Goal: Communication & Community: Ask a question

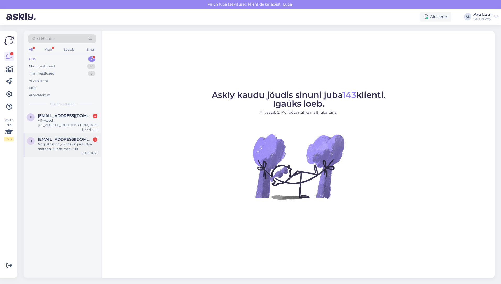
click at [58, 142] on div "Morjesta mitä jos haluan palauttaa motorini kun se meni riiki" at bounding box center [68, 146] width 60 height 9
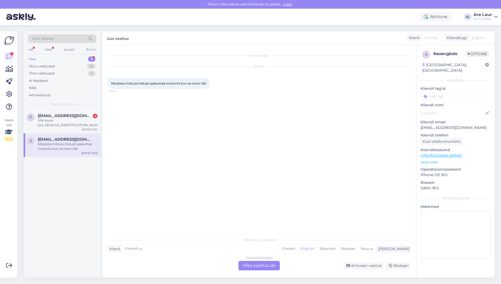
click at [252, 264] on div "Finnish to English Võta vestlus üle" at bounding box center [258, 264] width 41 height 9
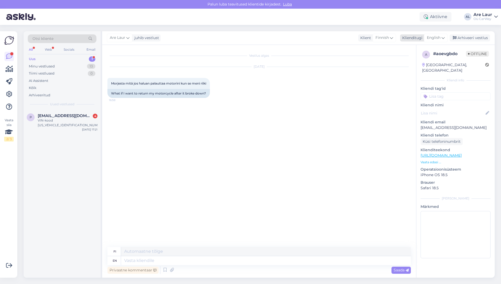
click at [437, 37] on span "English" at bounding box center [434, 38] width 14 height 6
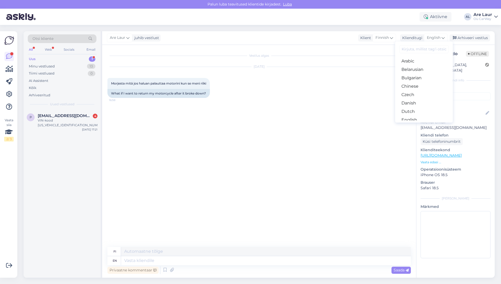
click at [417, 48] on input at bounding box center [423, 49] width 49 height 8
type input "est"
click at [417, 60] on link "Estonian" at bounding box center [424, 61] width 58 height 8
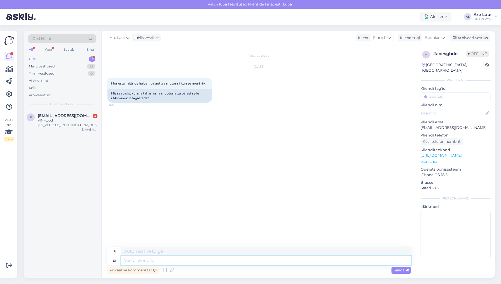
click at [181, 260] on textarea at bounding box center [266, 260] width 290 height 9
type textarea "Tere"
type textarea "Hei"
type textarea "T"
click at [431, 36] on span "Estonian" at bounding box center [433, 38] width 16 height 6
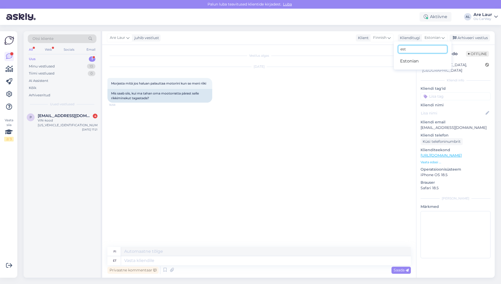
click at [414, 50] on input "est" at bounding box center [422, 49] width 49 height 8
type input "[PERSON_NAME]"
click at [408, 63] on link "Finnish" at bounding box center [423, 61] width 58 height 8
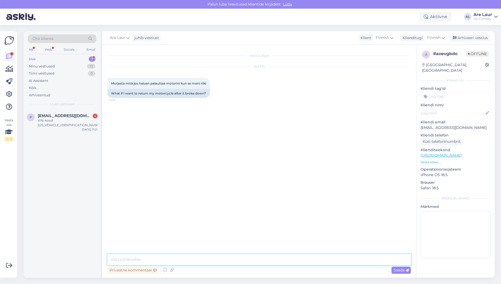
click at [170, 257] on textarea at bounding box center [258, 259] width 303 height 11
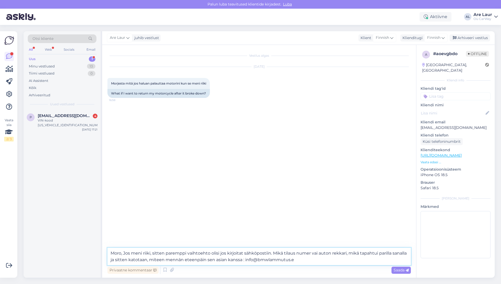
type textarea "Moro, Jos meni riiki, sitten paremppi vaihtoehto olisi jos kirjoitat sähköposti…"
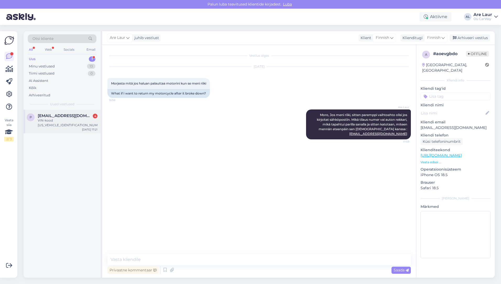
click at [70, 121] on div "VIN-kood [US_VEHICLE_IDENTIFICATION_NUMBER]" at bounding box center [68, 122] width 60 height 9
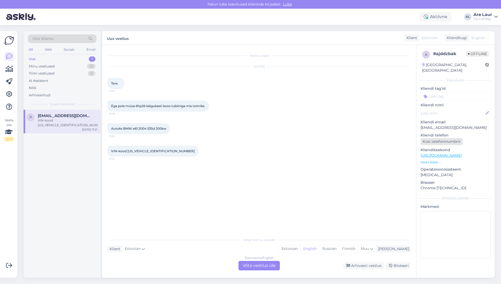
click at [444, 138] on div "Küsi telefoninumbrit" at bounding box center [442, 141] width 42 height 7
click at [265, 265] on div "Estonian to English Võta vestlus üle" at bounding box center [258, 264] width 41 height 9
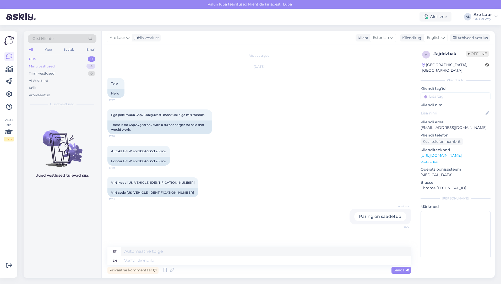
click at [52, 65] on div "Minu vestlused" at bounding box center [42, 66] width 26 height 5
